Goal: Information Seeking & Learning: Learn about a topic

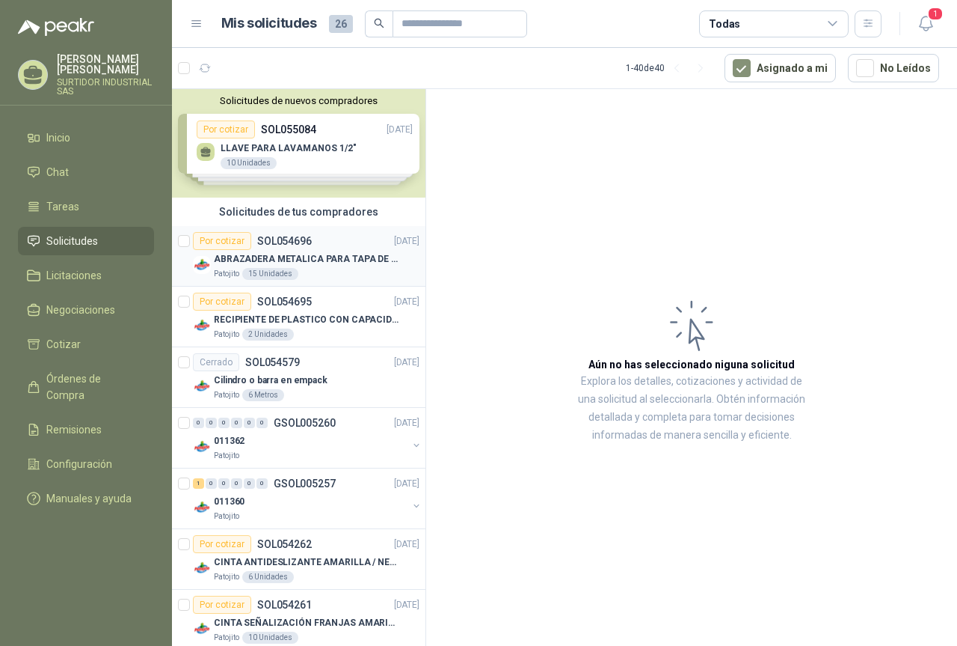
click at [301, 239] on p "SOL054696" at bounding box center [284, 241] width 55 height 10
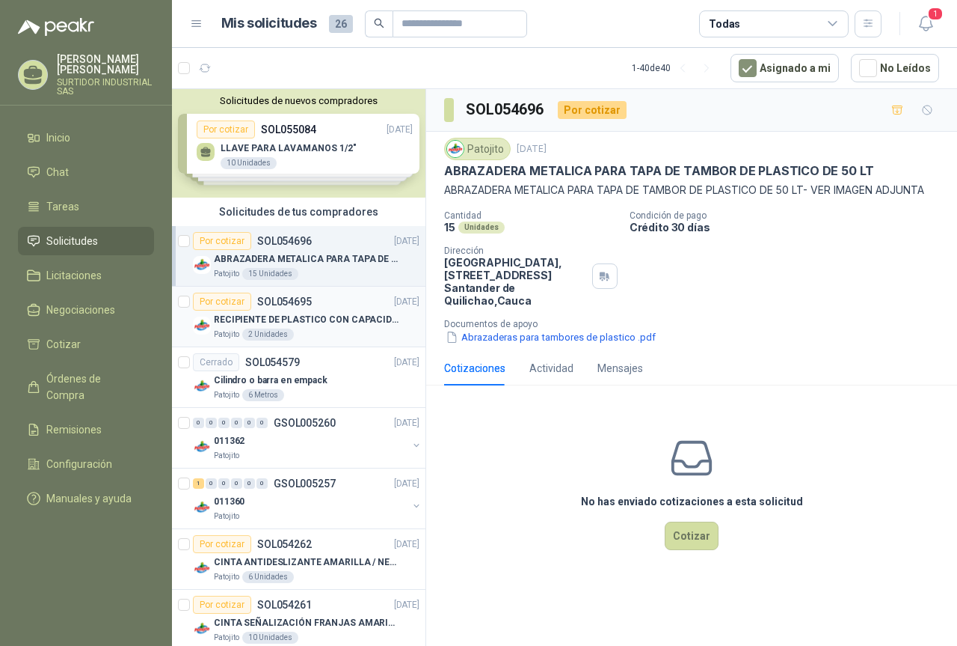
click at [307, 309] on div "Por cotizar SOL054695" at bounding box center [252, 301] width 119 height 18
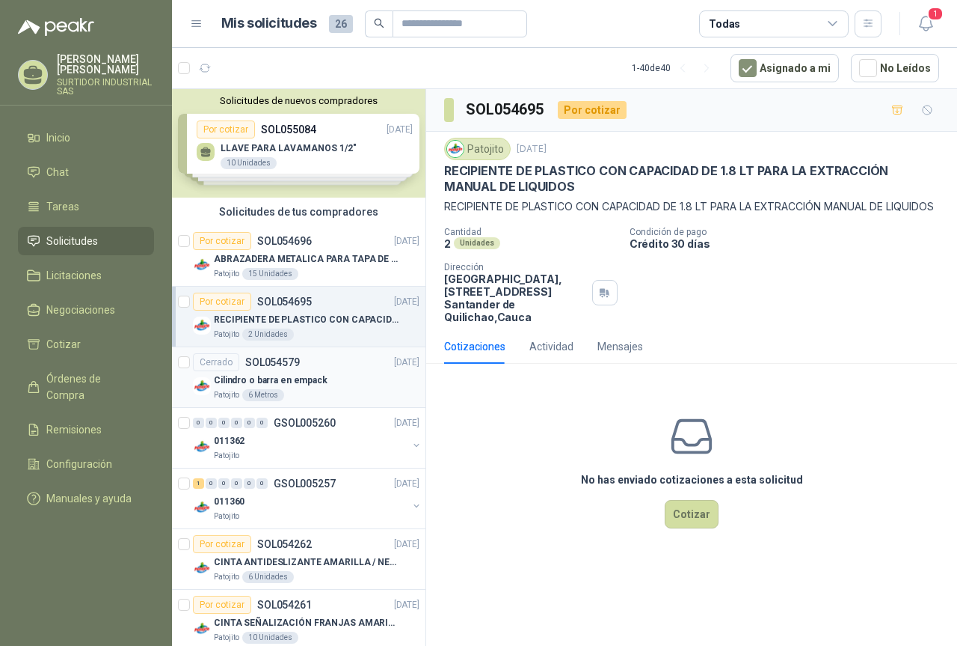
click at [309, 360] on div "Cerrado SOL054579 [DATE]" at bounding box center [306, 362] width 227 height 18
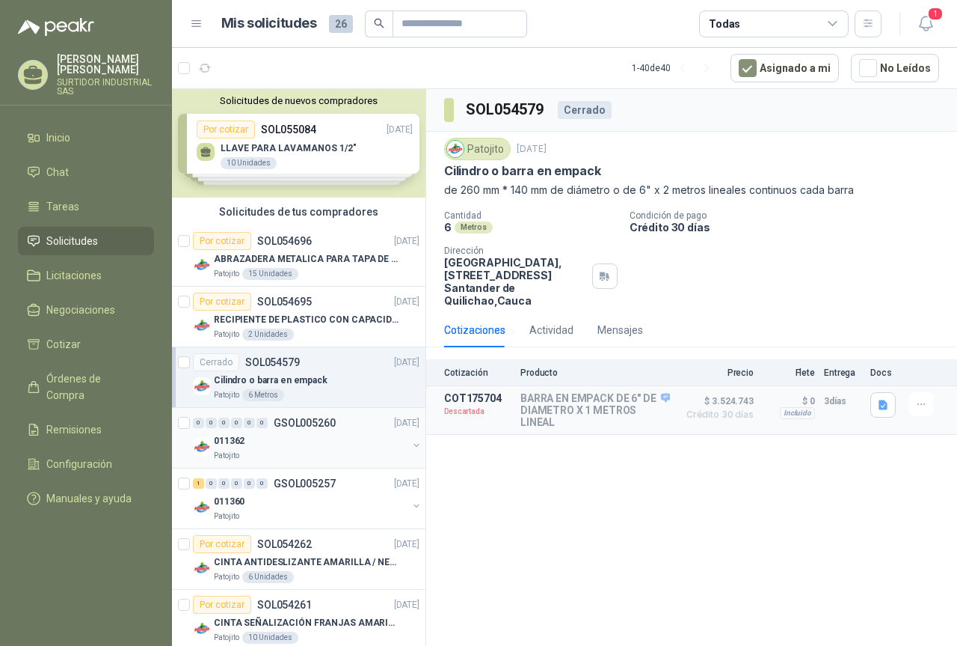
click at [294, 435] on div "011362" at bounding box center [311, 441] width 194 height 18
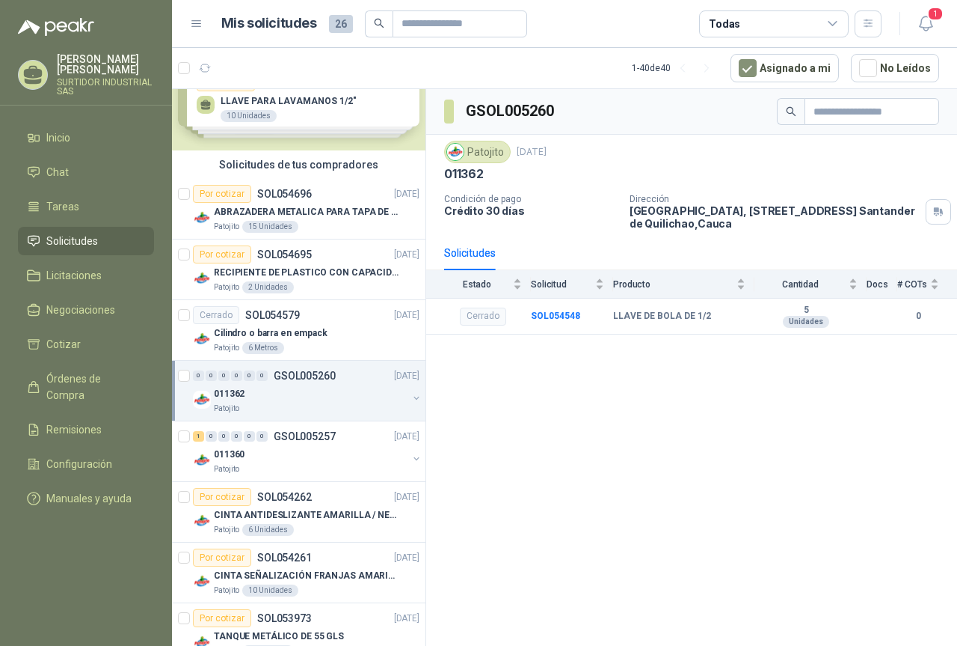
scroll to position [75, 0]
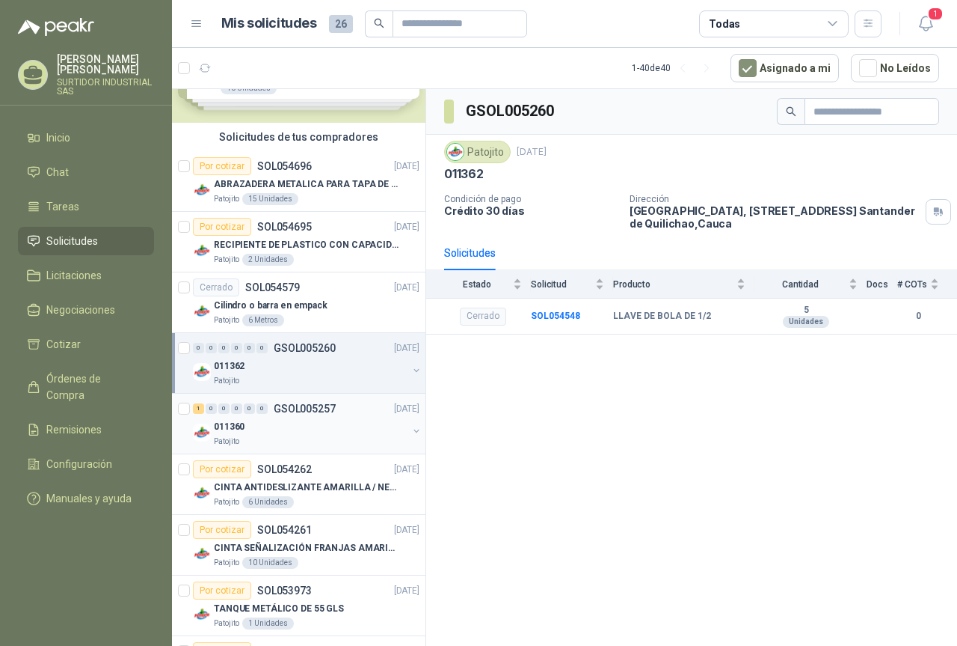
click at [285, 409] on p "GSOL005257" at bounding box center [305, 408] width 62 height 10
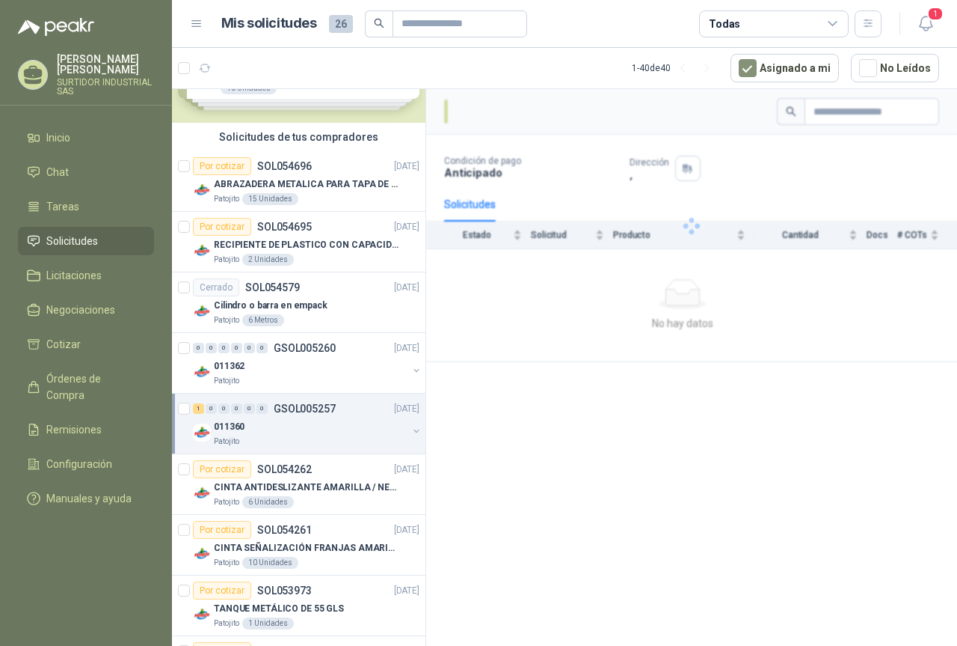
click at [288, 450] on div "1 0 0 0 0 0 GSOL005257 [DATE] 011360 Patojito" at bounding box center [299, 423] width 254 height 61
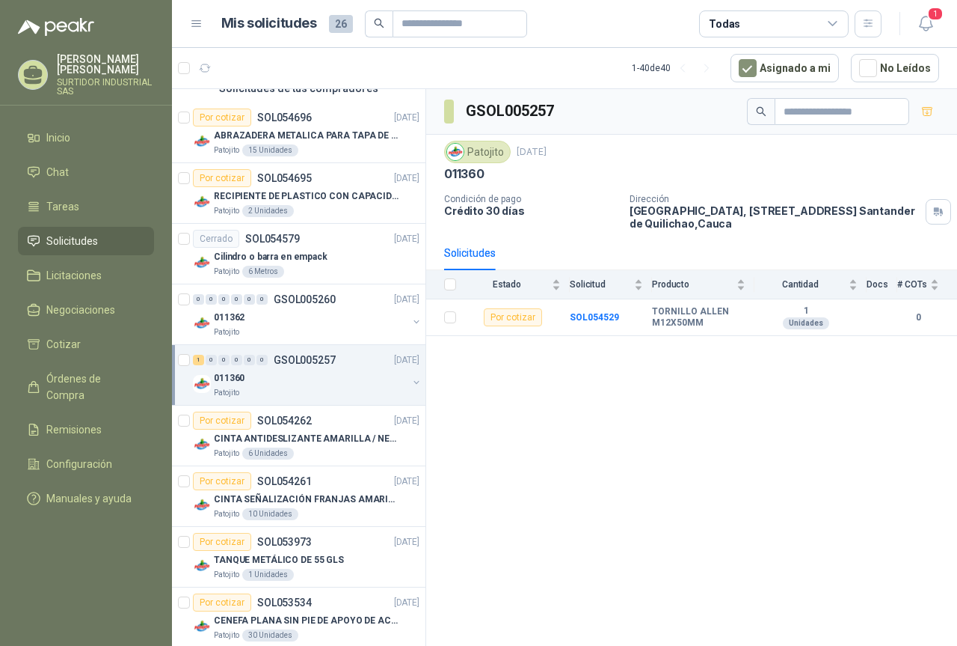
scroll to position [150, 0]
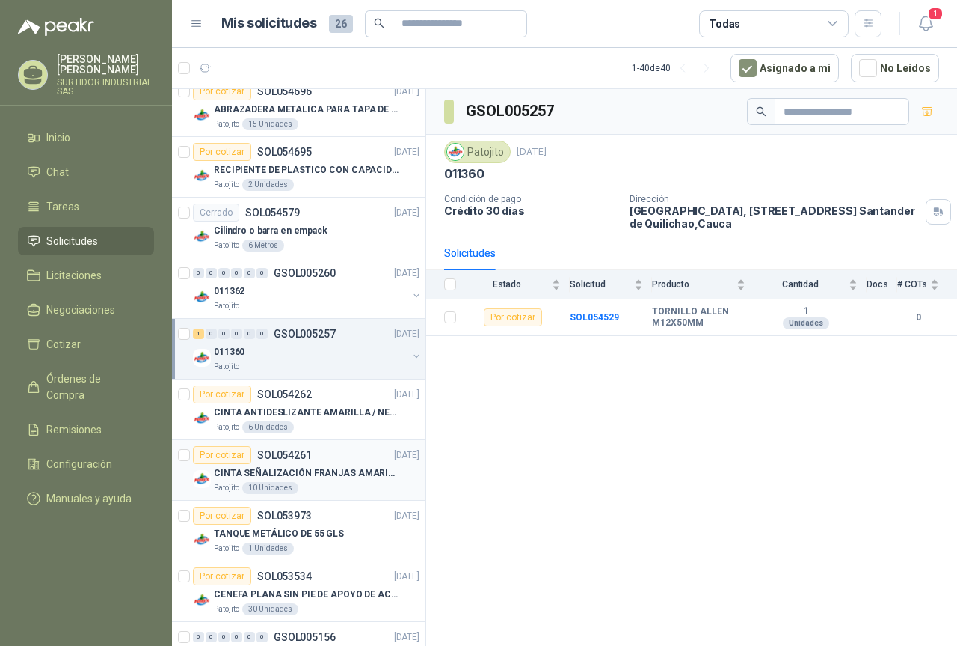
click at [288, 450] on p "SOL054261" at bounding box center [284, 455] width 55 height 10
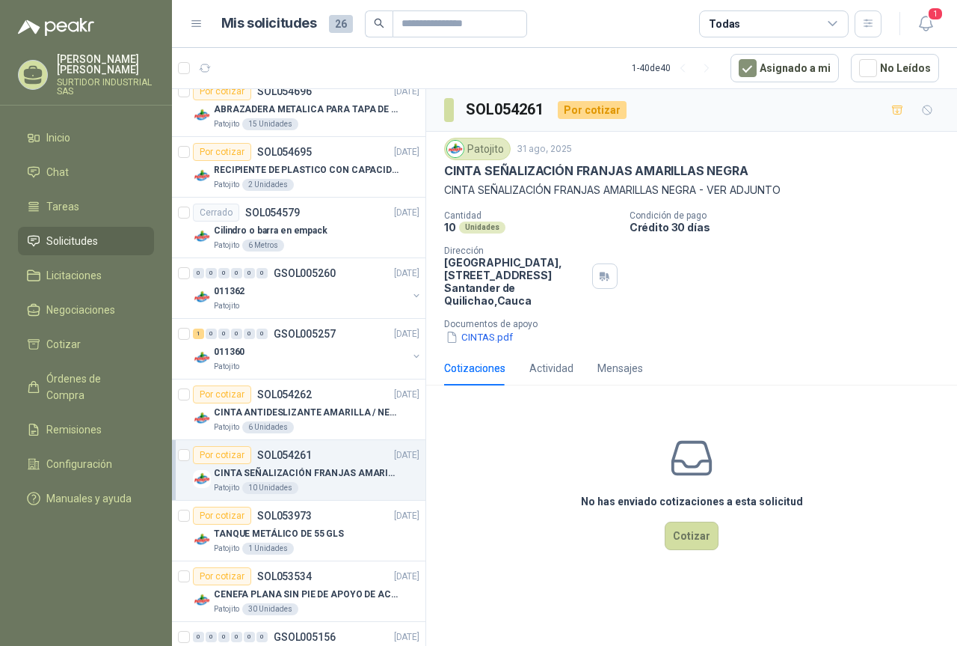
scroll to position [224, 0]
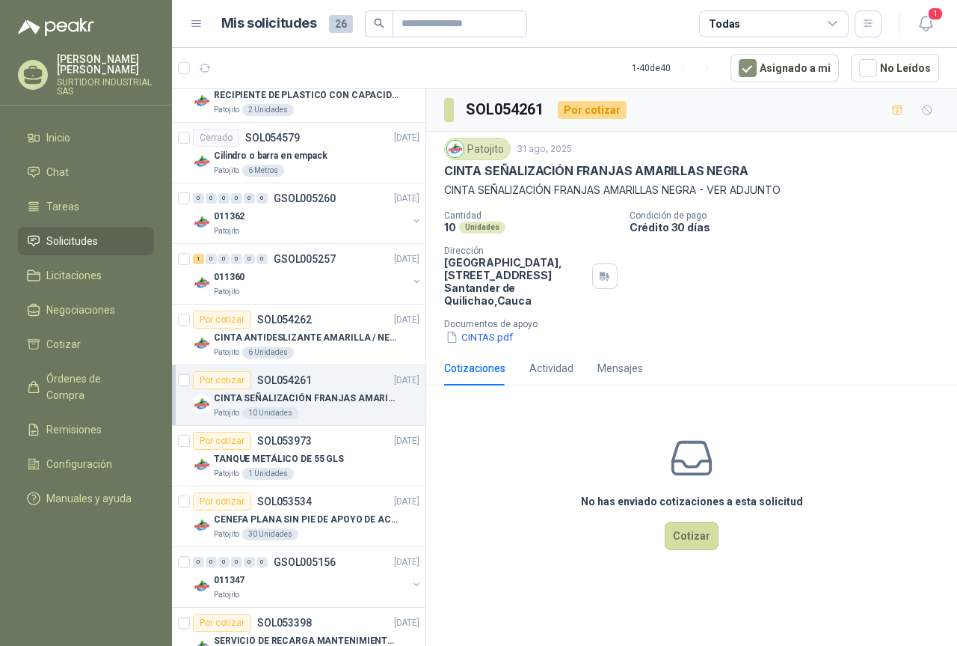
click at [288, 450] on div "TANQUE METÁLICO DE 55 GLS" at bounding box center [317, 459] width 206 height 18
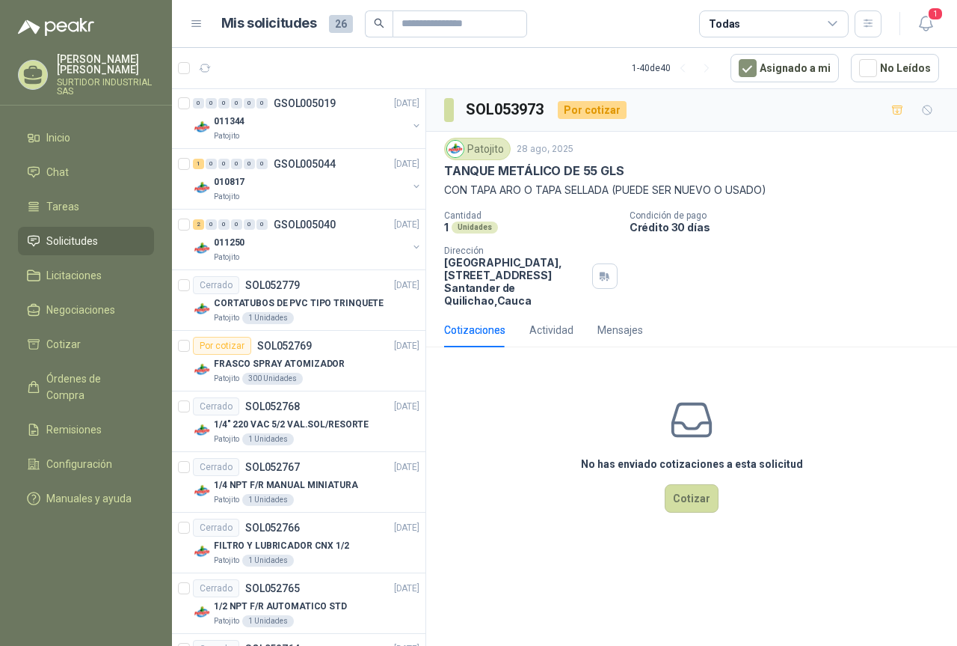
scroll to position [1122, 0]
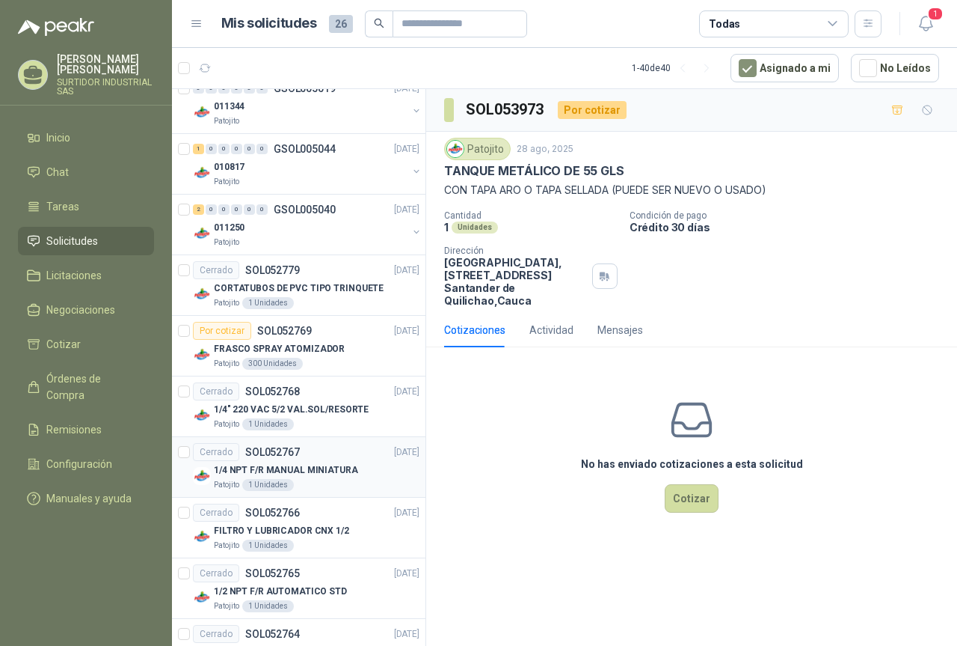
click at [315, 470] on p "1/4 NPT F/R MANUAL MINIATURA" at bounding box center [286, 470] width 144 height 14
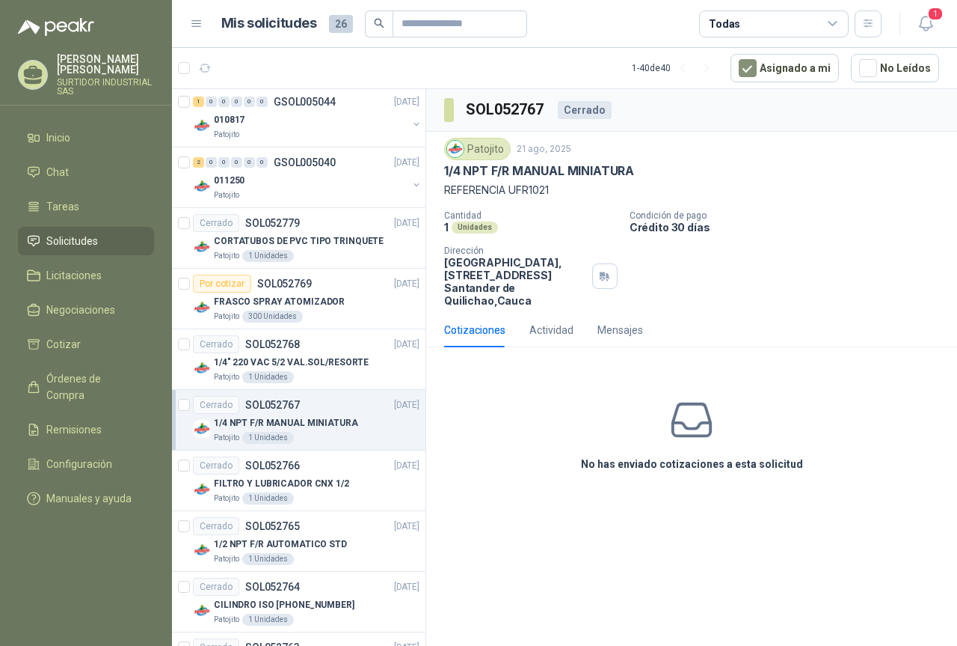
scroll to position [1197, 0]
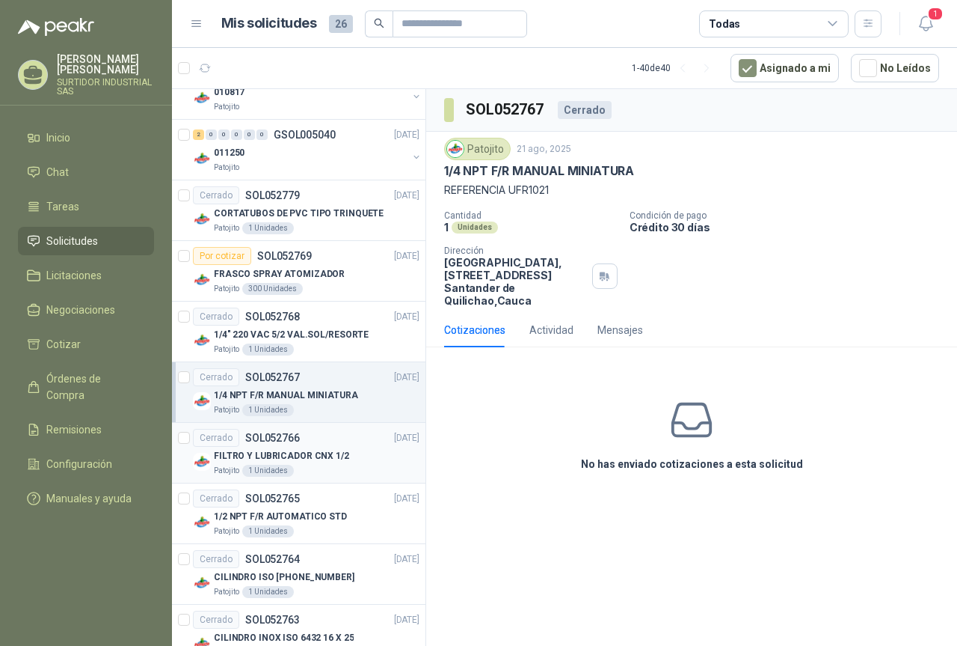
click at [312, 451] on p "FILTRO Y LUBRICADOR CNX 1/2" at bounding box center [281, 456] width 135 height 14
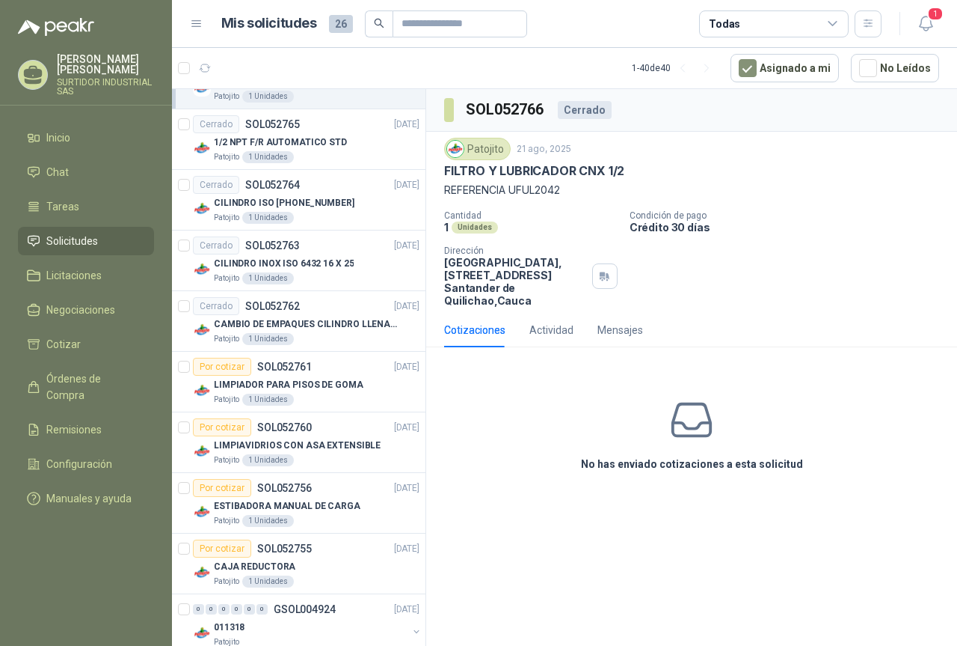
scroll to position [1646, 0]
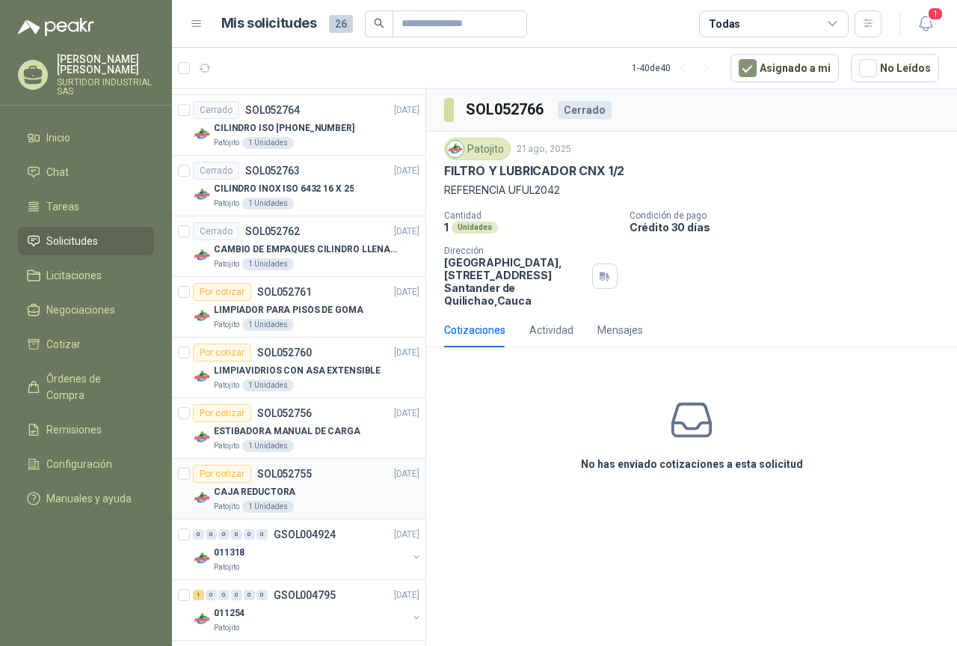
click at [306, 470] on p "SOL052755" at bounding box center [284, 473] width 55 height 10
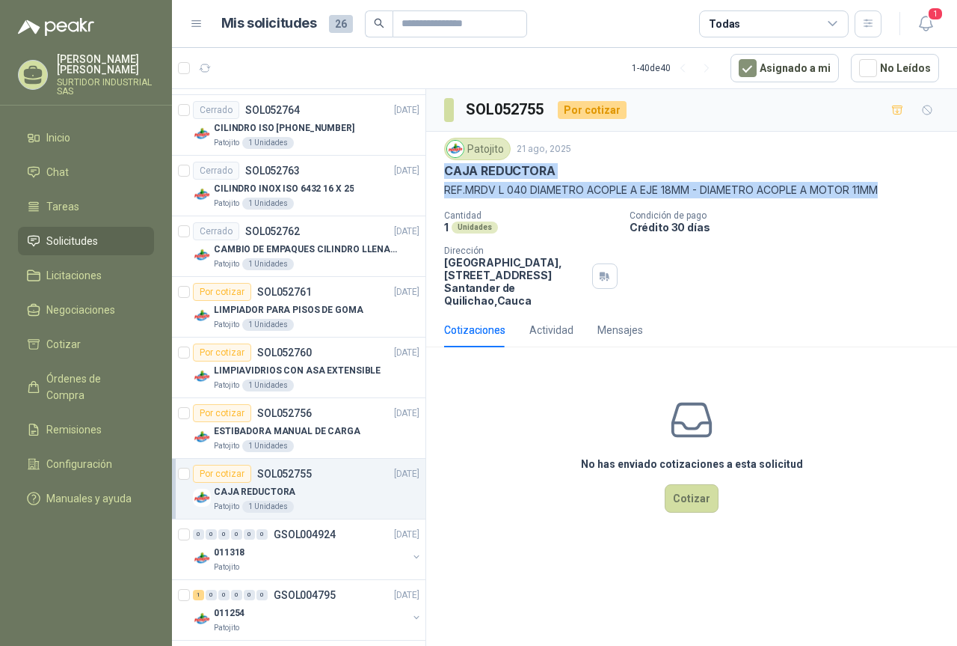
drag, startPoint x: 447, startPoint y: 168, endPoint x: 895, endPoint y: 189, distance: 447.8
click at [895, 189] on div "Patojito [DATE] CAJA REDUCTORA REF.MRDV L 040 DIAMETRO ACOPLE A EJE 18MM - DIAM…" at bounding box center [691, 168] width 495 height 61
copy div "CAJA REDUCTORA REF.MRDV L 040 DIAMETRO ACOPLE A EJE 18MM - DIAMETRO ACOPLE A MO…"
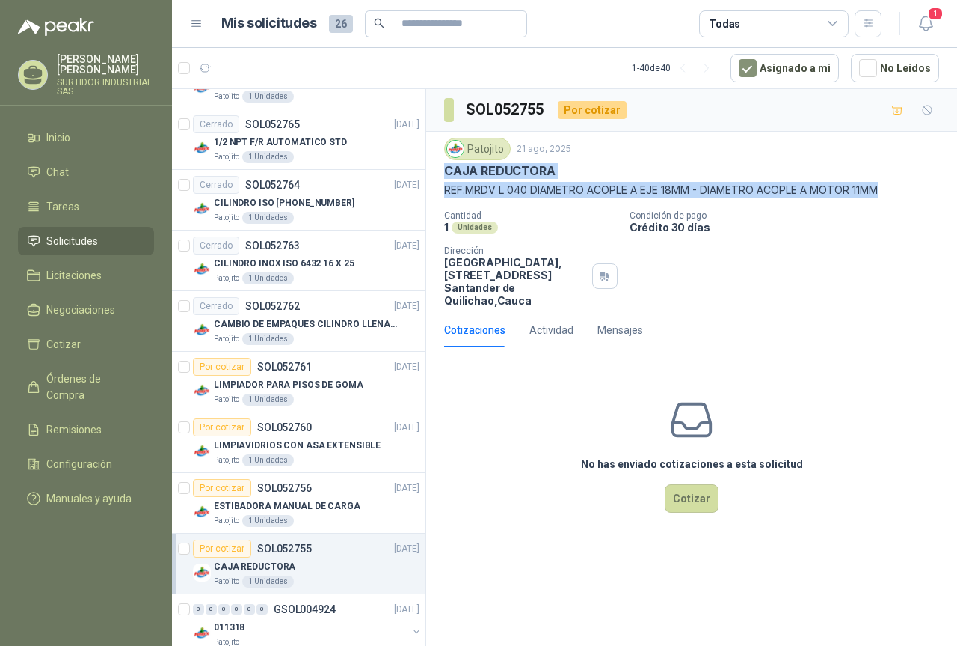
scroll to position [1646, 0]
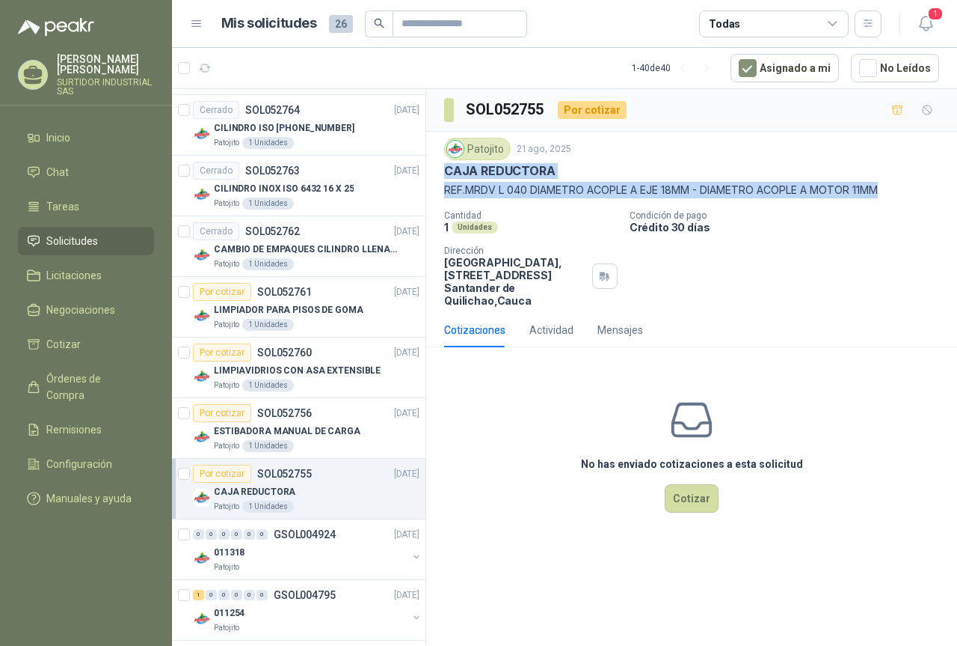
click at [326, 475] on div "Por cotizar SOL052755 [DATE]" at bounding box center [306, 474] width 227 height 18
click at [324, 480] on div "Por cotizar SOL052755 [DATE]" at bounding box center [306, 474] width 227 height 18
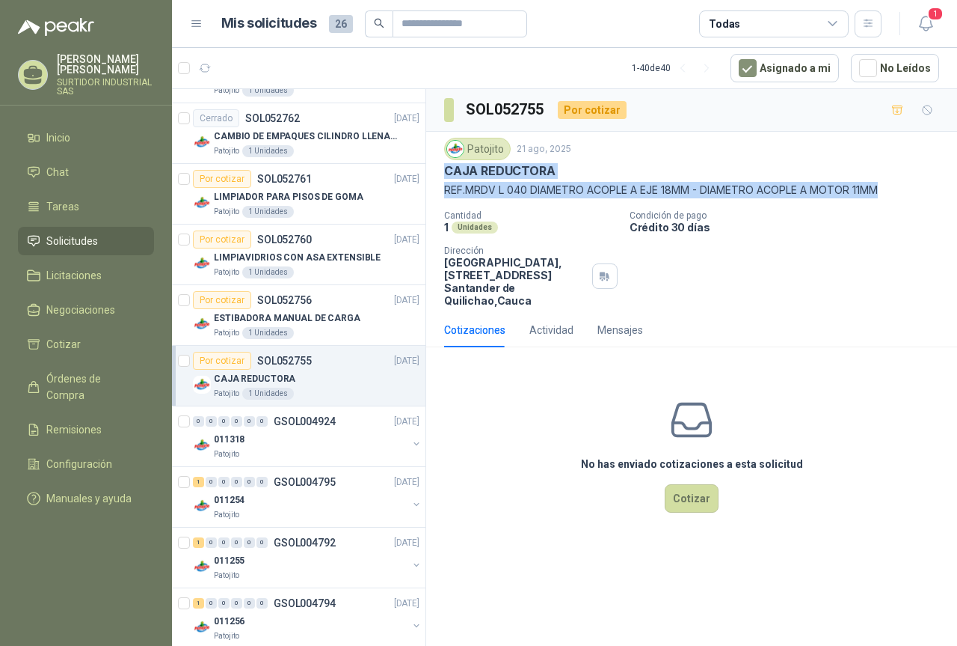
scroll to position [1795, 0]
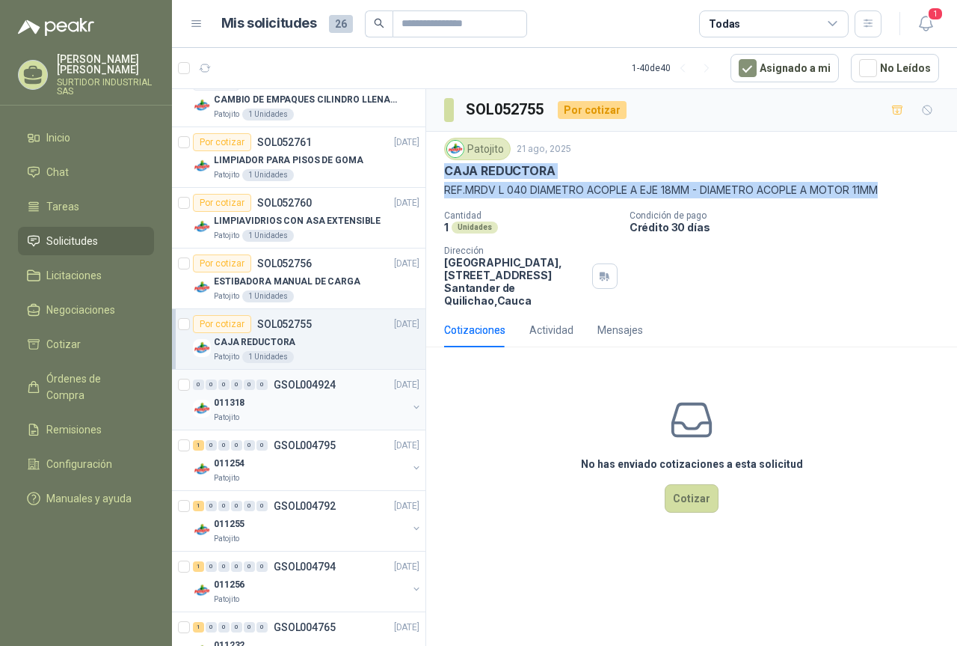
click at [315, 408] on div "011318" at bounding box center [311, 402] width 194 height 18
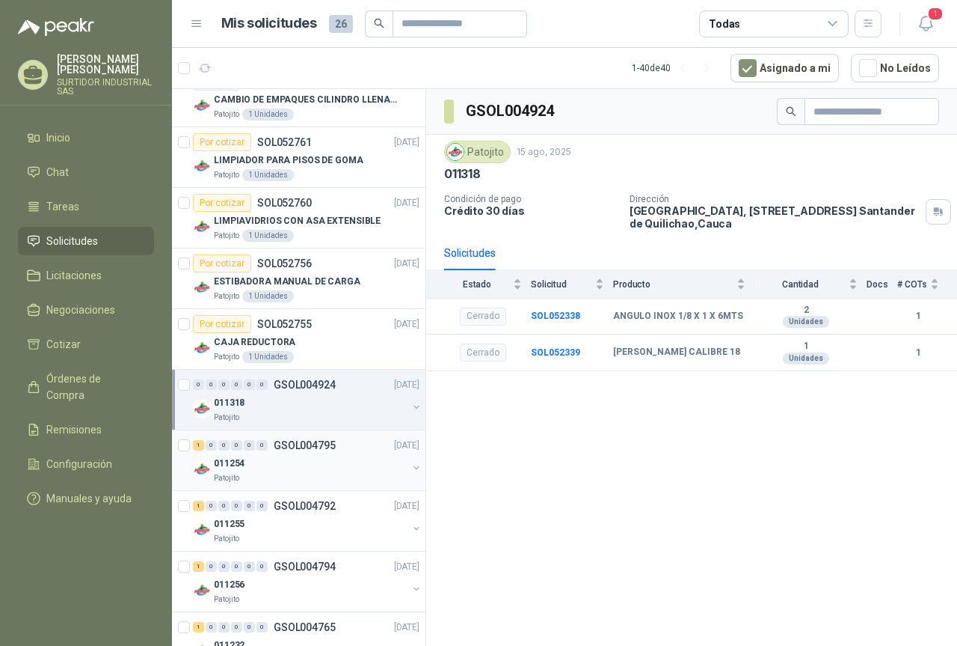
click at [309, 459] on div "011254" at bounding box center [311, 463] width 194 height 18
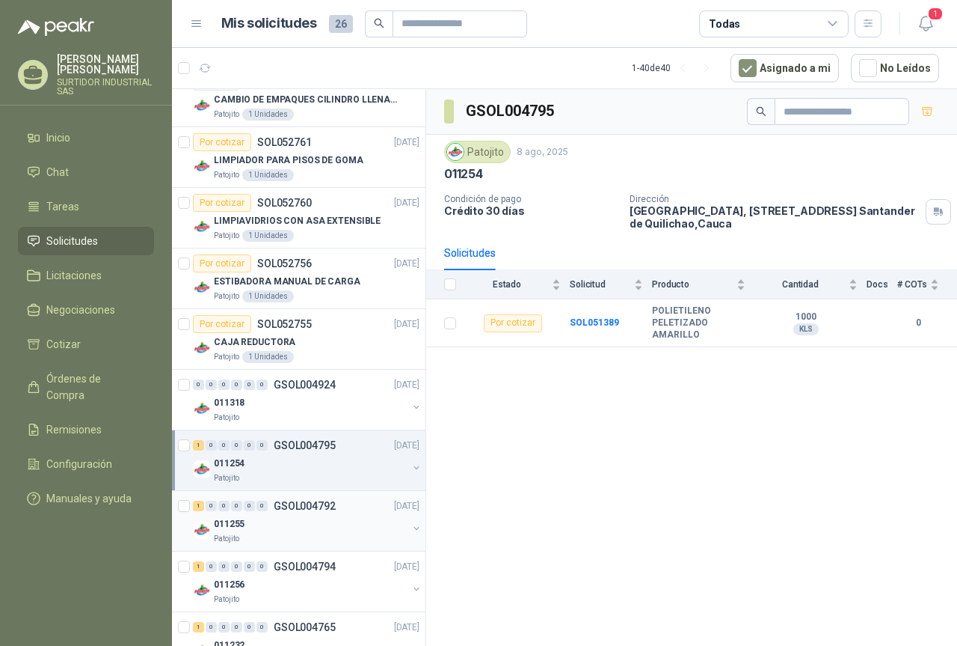
click at [293, 504] on p "GSOL004792" at bounding box center [305, 505] width 62 height 10
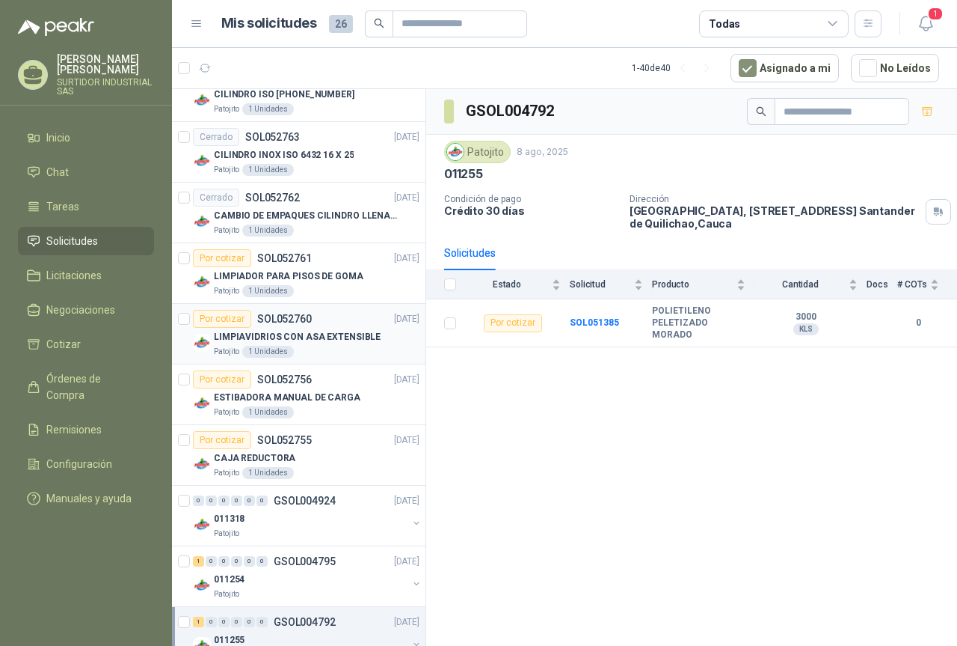
scroll to position [1571, 0]
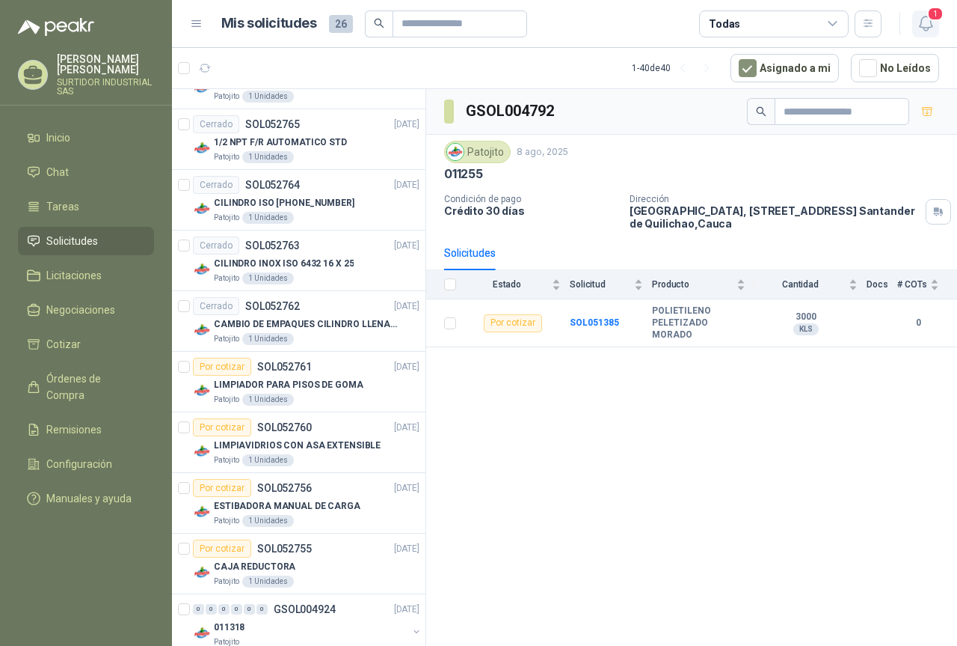
click at [938, 22] on button "1" at bounding box center [926, 23] width 27 height 27
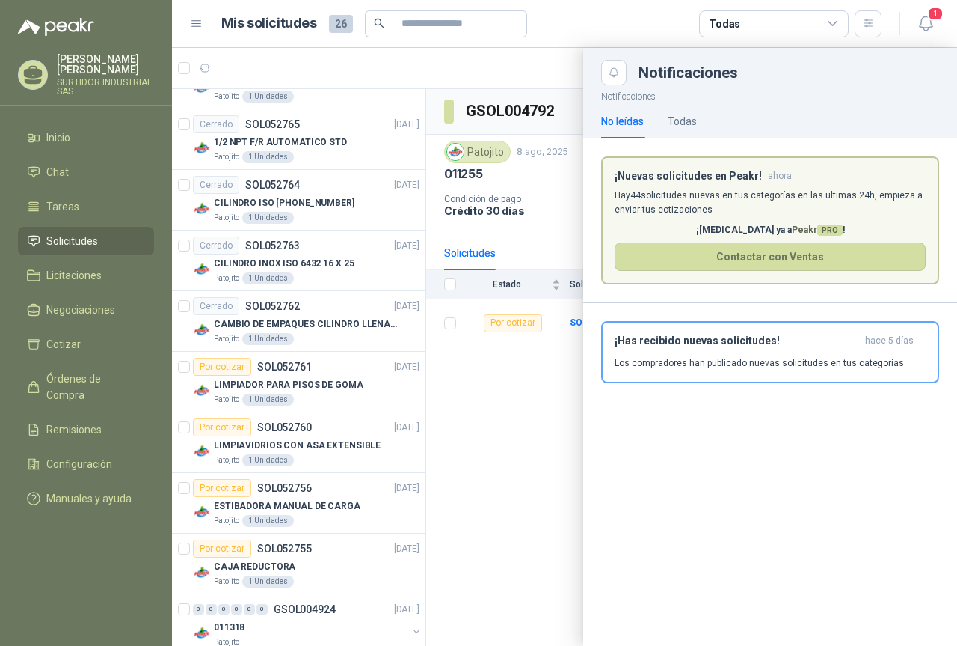
click at [423, 524] on div at bounding box center [564, 347] width 785 height 598
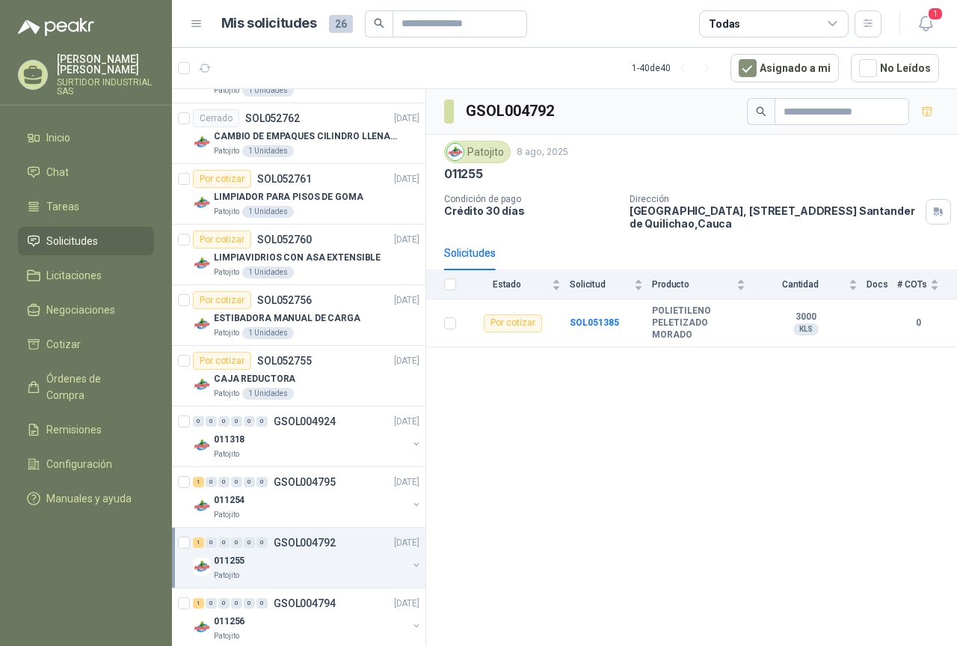
scroll to position [1779, 0]
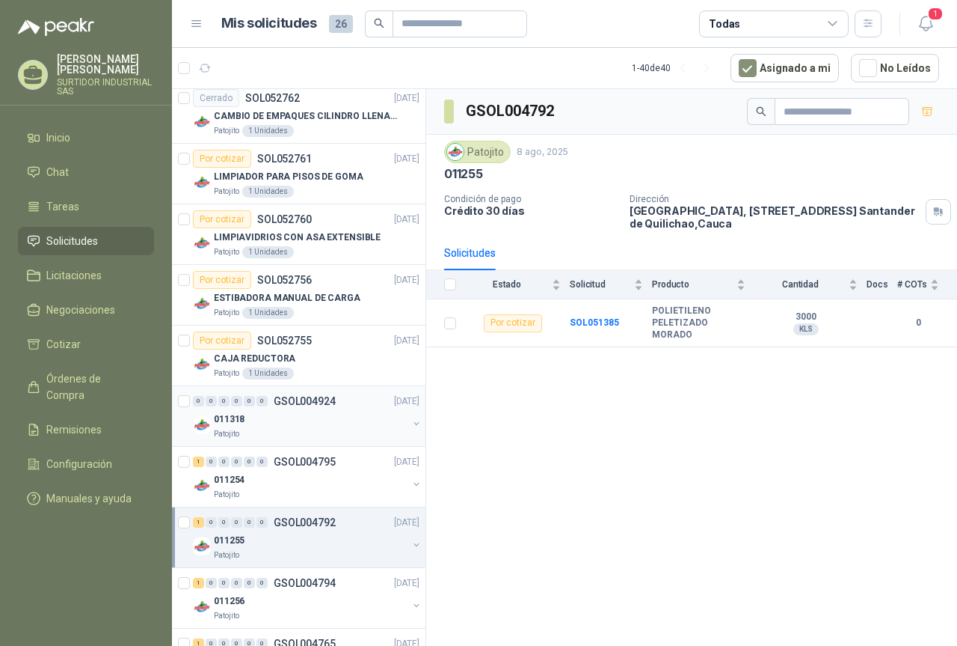
click at [313, 412] on div "011318" at bounding box center [311, 419] width 194 height 18
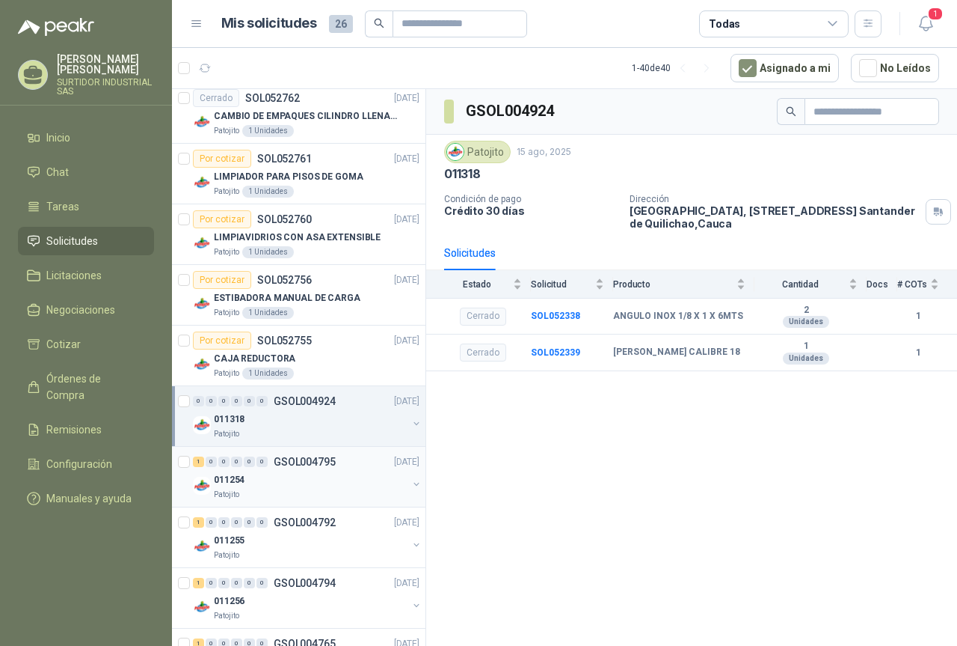
click at [298, 479] on div "011254" at bounding box center [311, 479] width 194 height 18
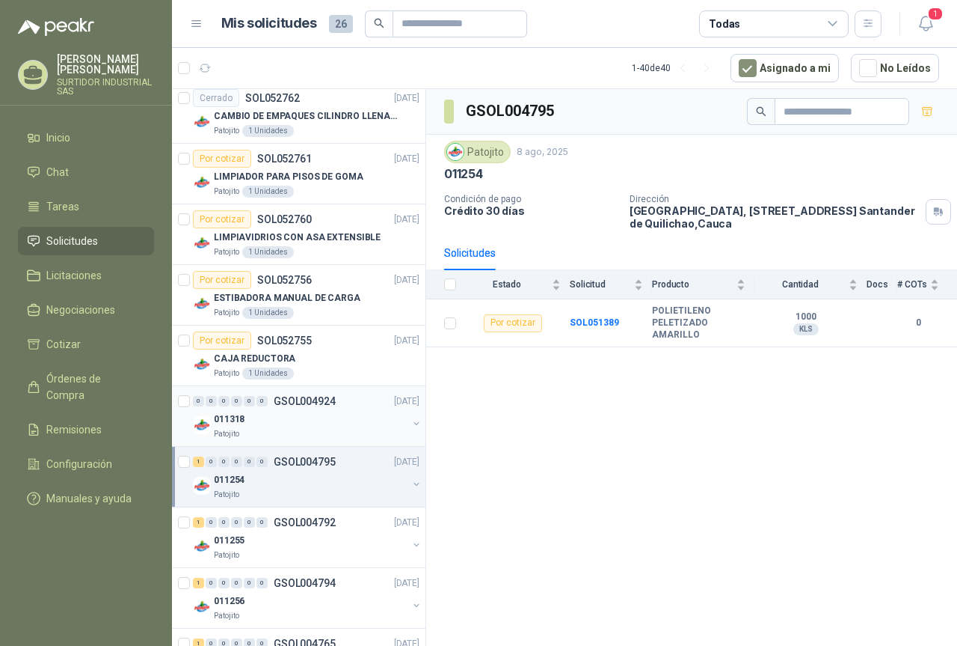
click at [292, 429] on div "Patojito" at bounding box center [311, 434] width 194 height 12
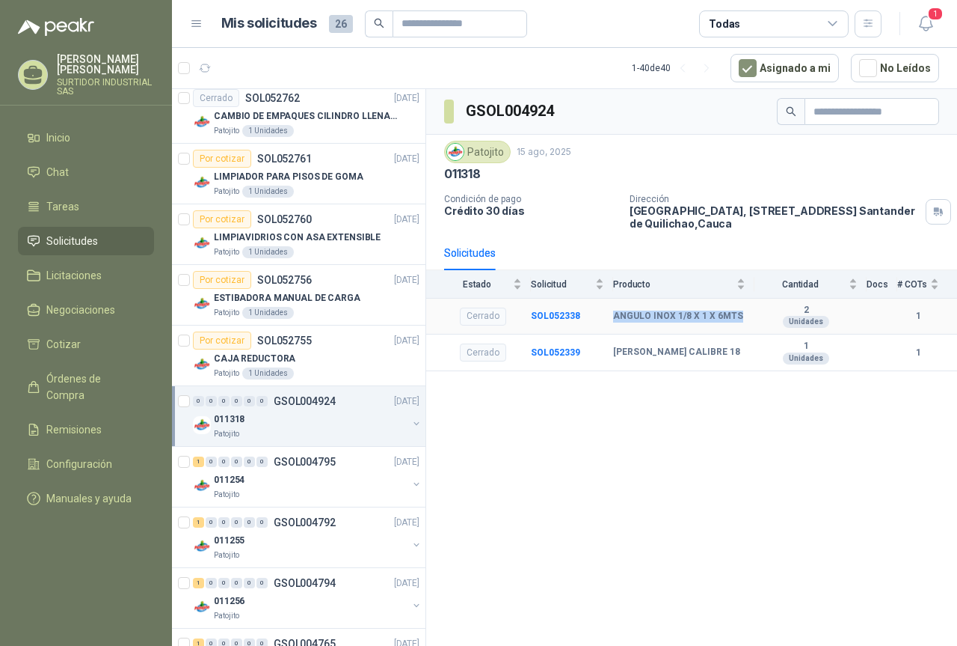
drag, startPoint x: 613, startPoint y: 317, endPoint x: 741, endPoint y: 314, distance: 127.9
click at [741, 314] on div "ANGULO INOX 1/8 X 1 X 6MTS" at bounding box center [679, 316] width 132 height 12
